Goal: Obtain resource: Download file/media

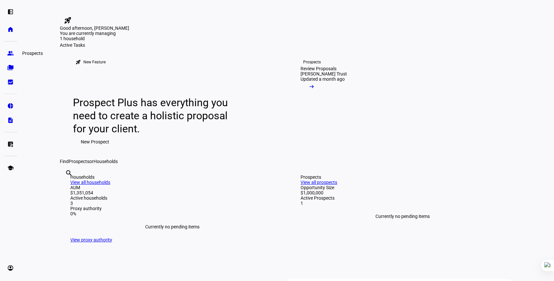
click at [10, 54] on eth-mat-symbol "group" at bounding box center [10, 53] width 7 height 7
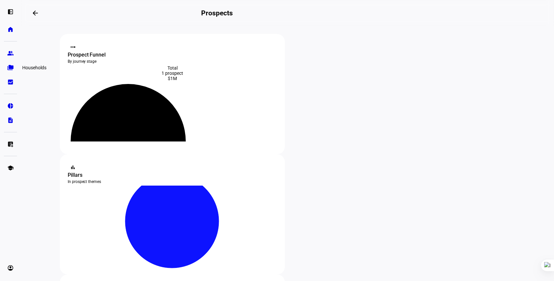
click at [12, 66] on eth-mat-symbol "folder_copy" at bounding box center [10, 67] width 7 height 7
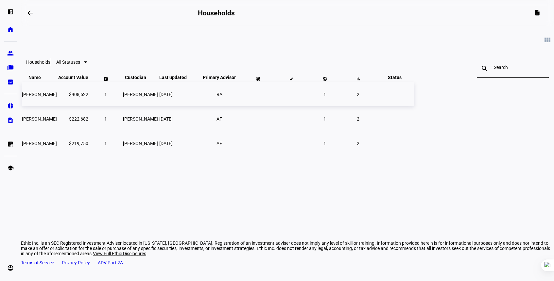
click at [57, 97] on span "[PERSON_NAME]" at bounding box center [39, 94] width 35 height 5
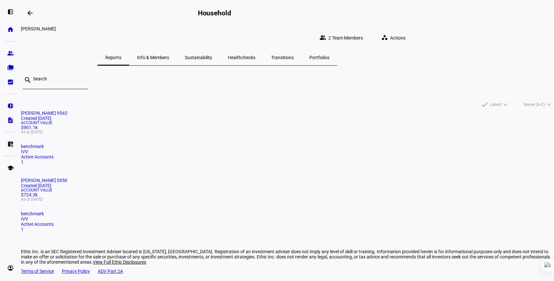
click at [115, 134] on div "Account Value $901.1k As at Sep 3, 2025" at bounding box center [287, 127] width 533 height 13
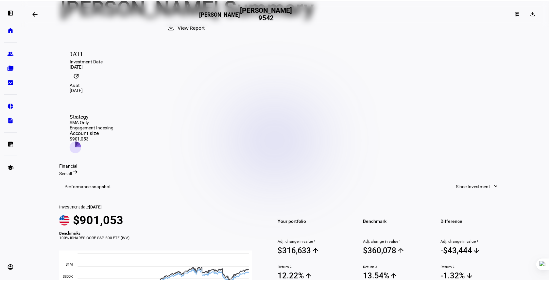
scroll to position [73, 0]
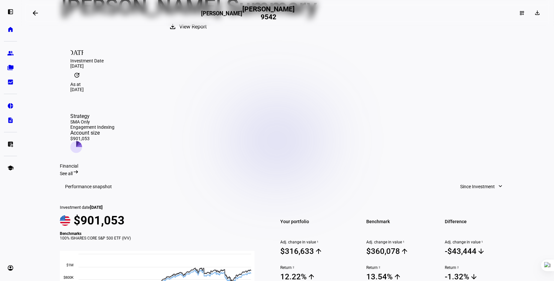
click at [207, 35] on span "View Report" at bounding box center [192, 27] width 27 height 16
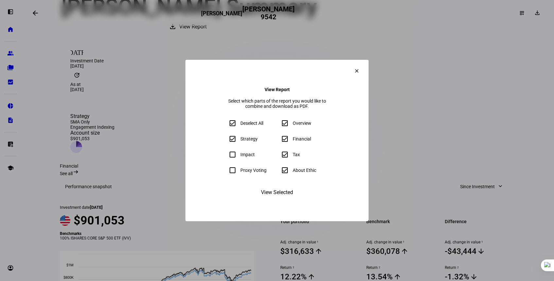
click at [279, 201] on span "View Selected" at bounding box center [277, 193] width 32 height 16
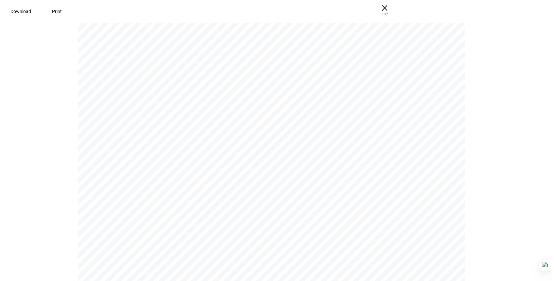
scroll to position [0, 0]
click at [393, 10] on span "× ESC" at bounding box center [382, 10] width 21 height 21
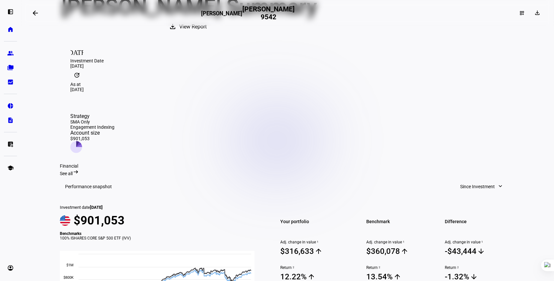
click at [497, 183] on mat-icon "expand_more" at bounding box center [500, 186] width 7 height 7
click at [526, 150] on div at bounding box center [277, 140] width 554 height 281
click at [207, 35] on span "View Report" at bounding box center [192, 27] width 27 height 16
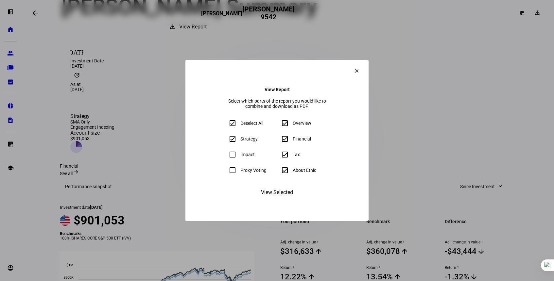
click at [279, 201] on span "View Selected" at bounding box center [277, 193] width 32 height 16
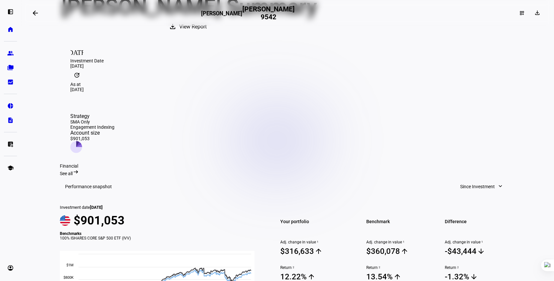
click at [207, 35] on span "View Report" at bounding box center [192, 27] width 27 height 16
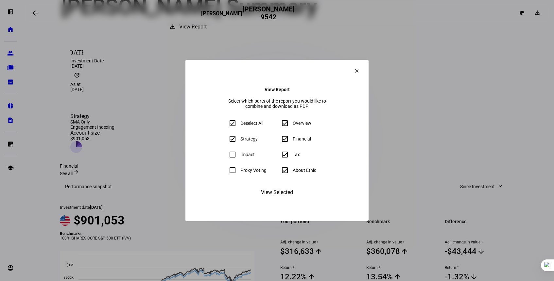
click at [281, 201] on span "View Selected" at bounding box center [277, 193] width 32 height 16
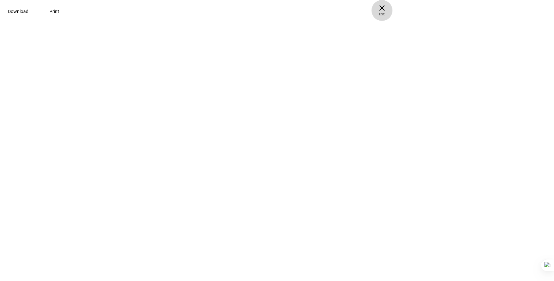
click at [393, 9] on span "× ESC" at bounding box center [382, 10] width 21 height 21
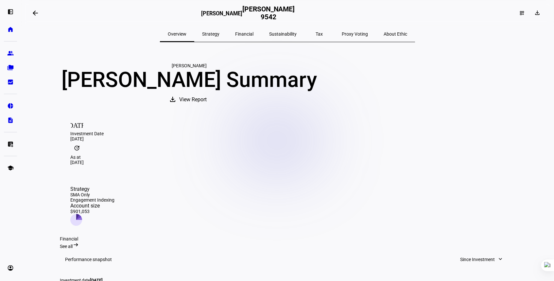
click at [207, 108] on span "View Report" at bounding box center [192, 100] width 27 height 16
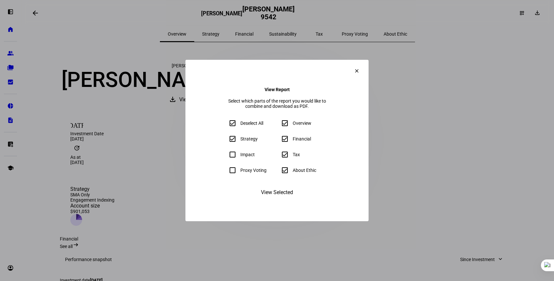
click at [285, 201] on span "View Selected" at bounding box center [277, 193] width 32 height 16
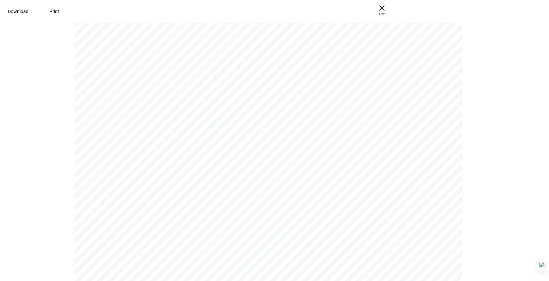
scroll to position [82, 0]
click at [28, 11] on span "Download" at bounding box center [18, 11] width 21 height 5
